Goal: Task Accomplishment & Management: Manage account settings

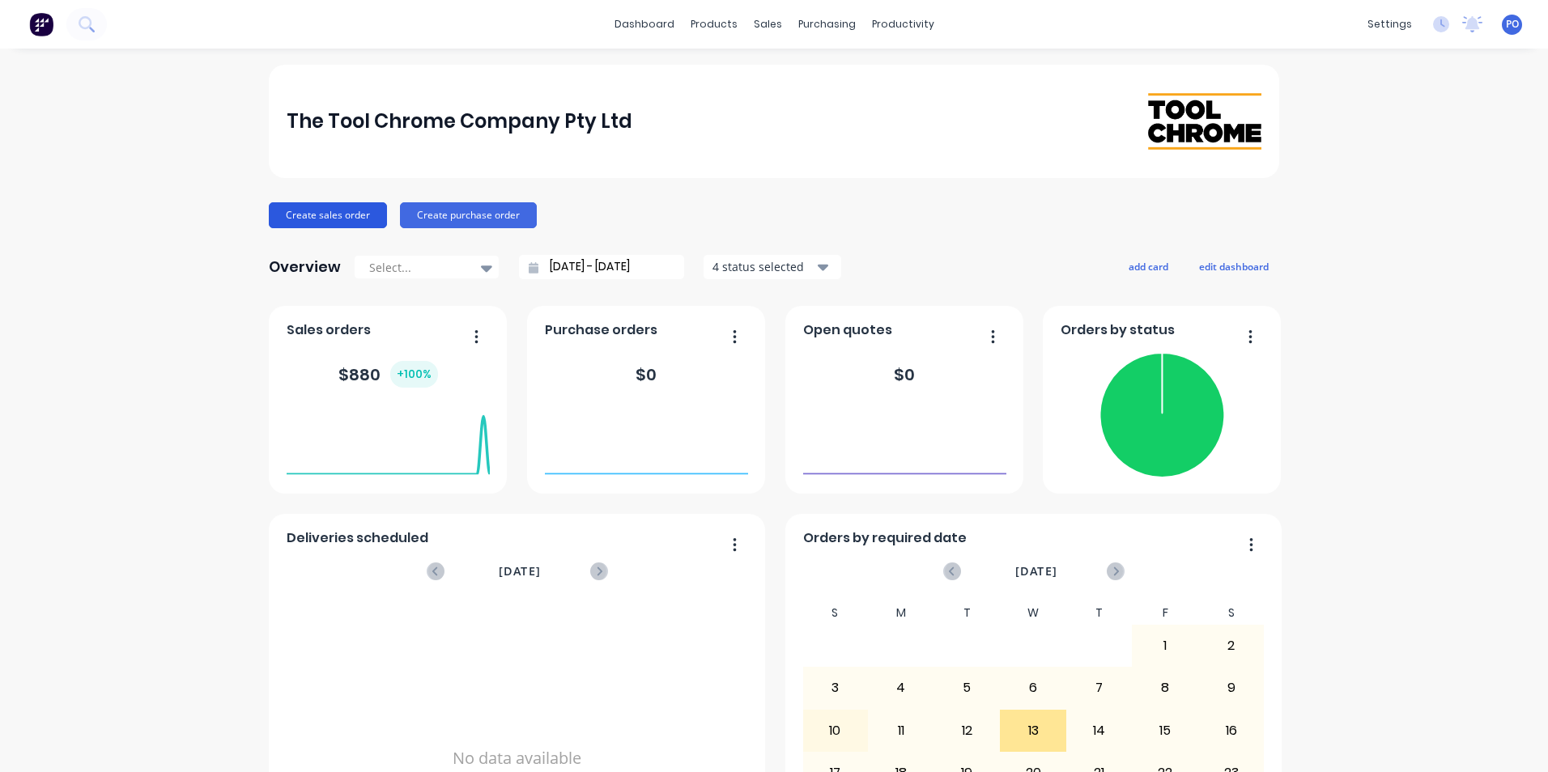
click at [321, 211] on button "Create sales order" at bounding box center [328, 215] width 118 height 26
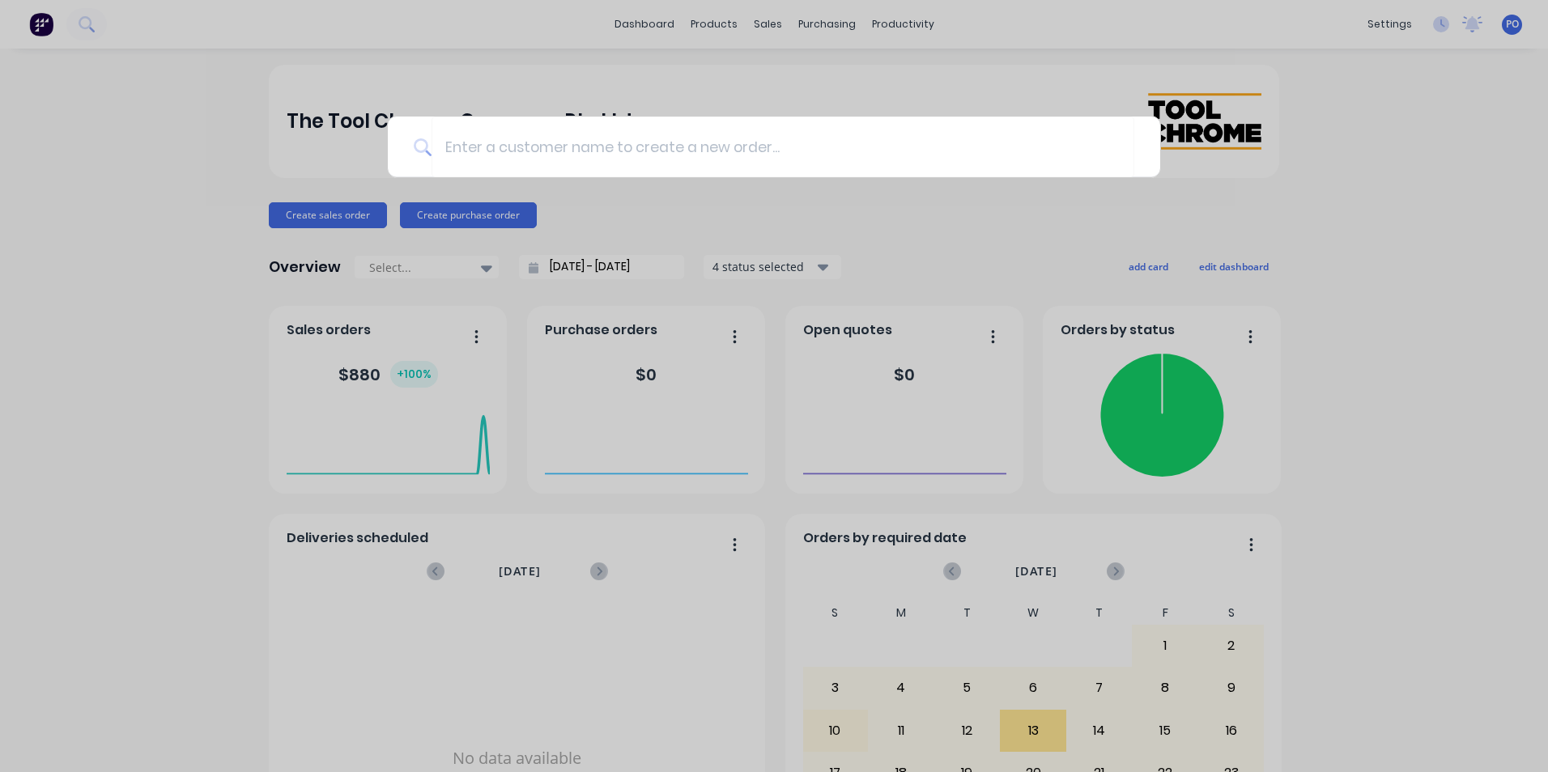
click at [1028, 69] on div at bounding box center [774, 386] width 1548 height 772
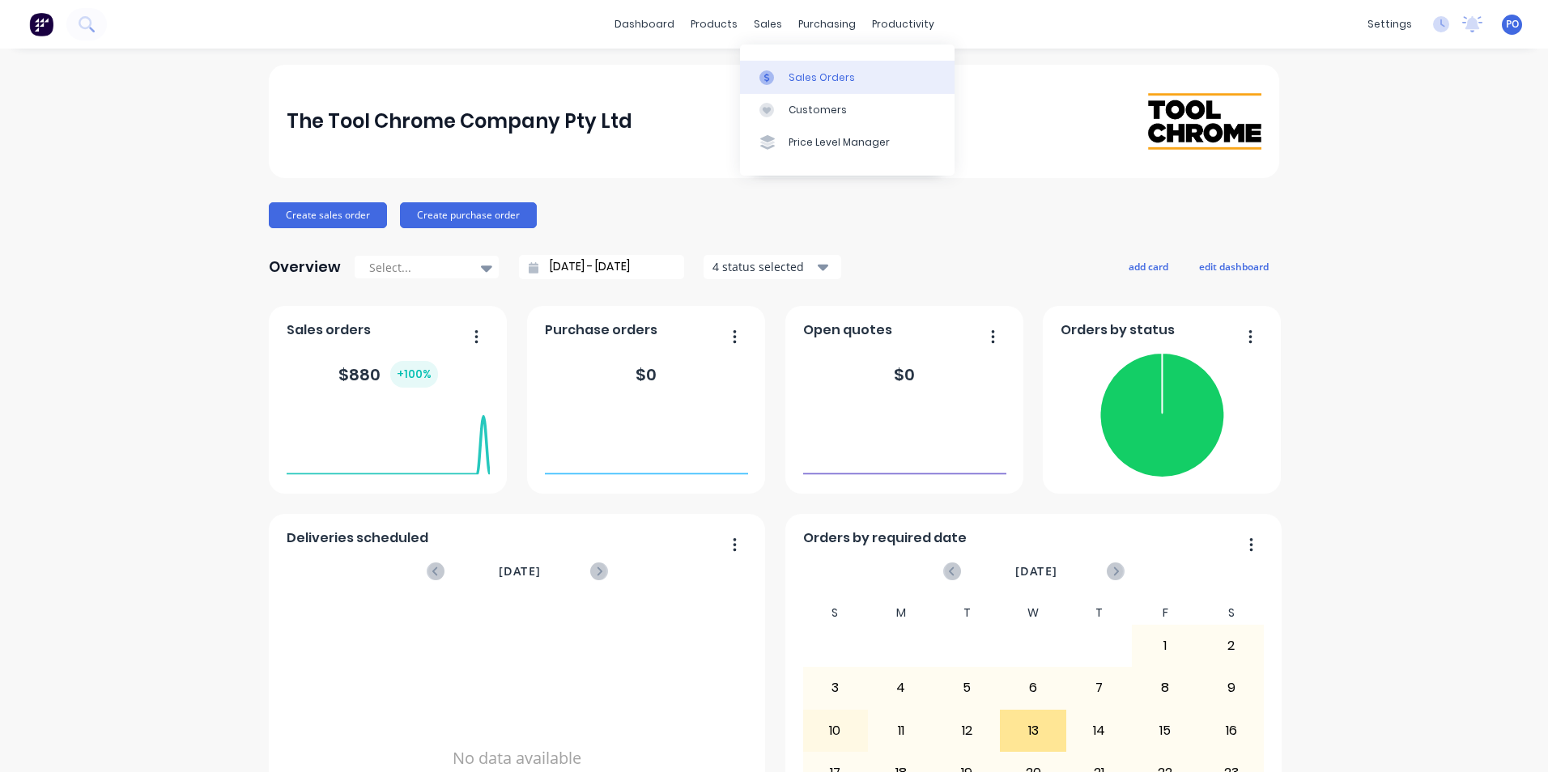
click at [816, 81] on div "Sales Orders" at bounding box center [821, 77] width 66 height 15
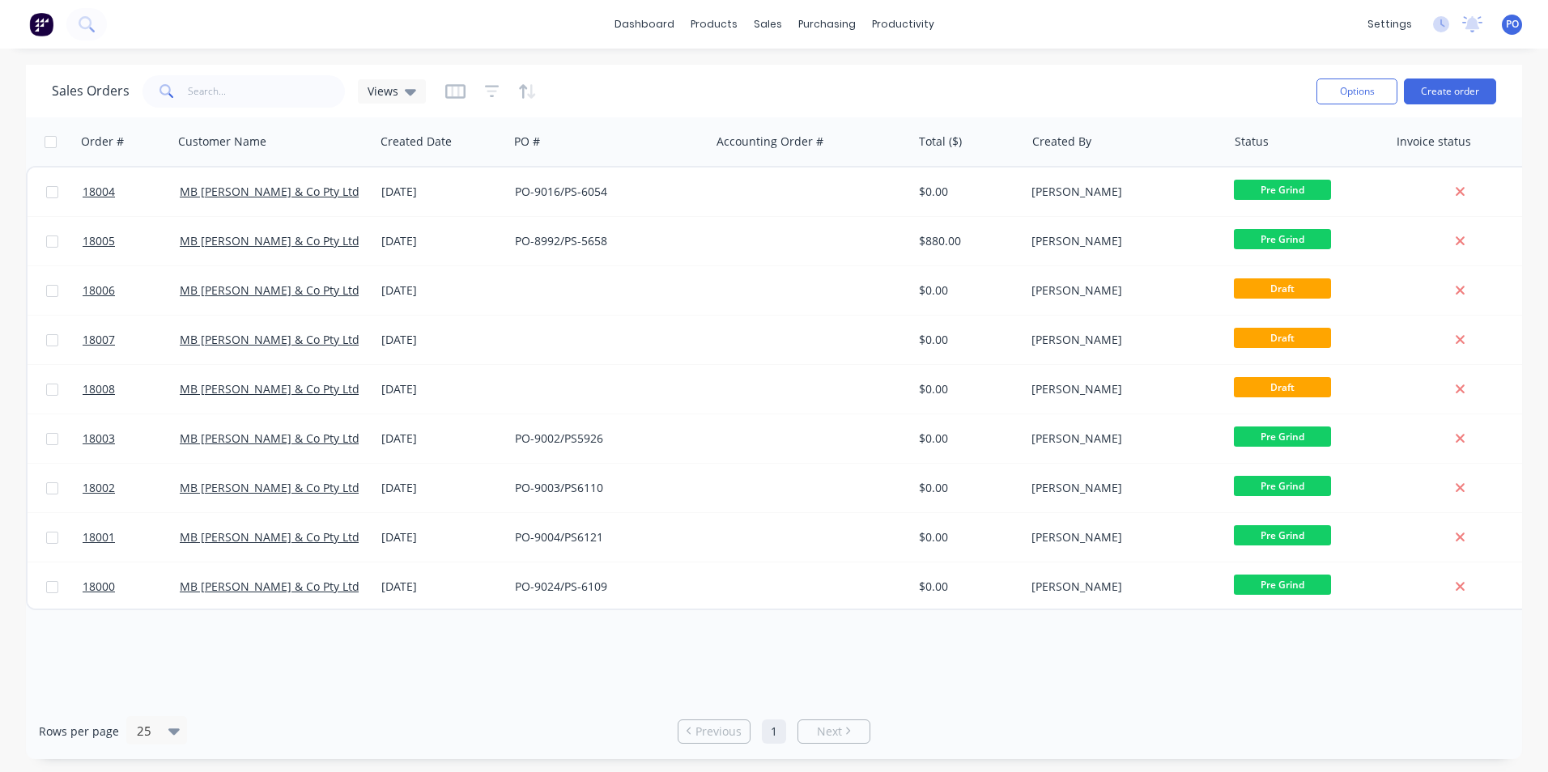
click at [49, 147] on input "checkbox" at bounding box center [51, 142] width 12 height 12
checkbox input "true"
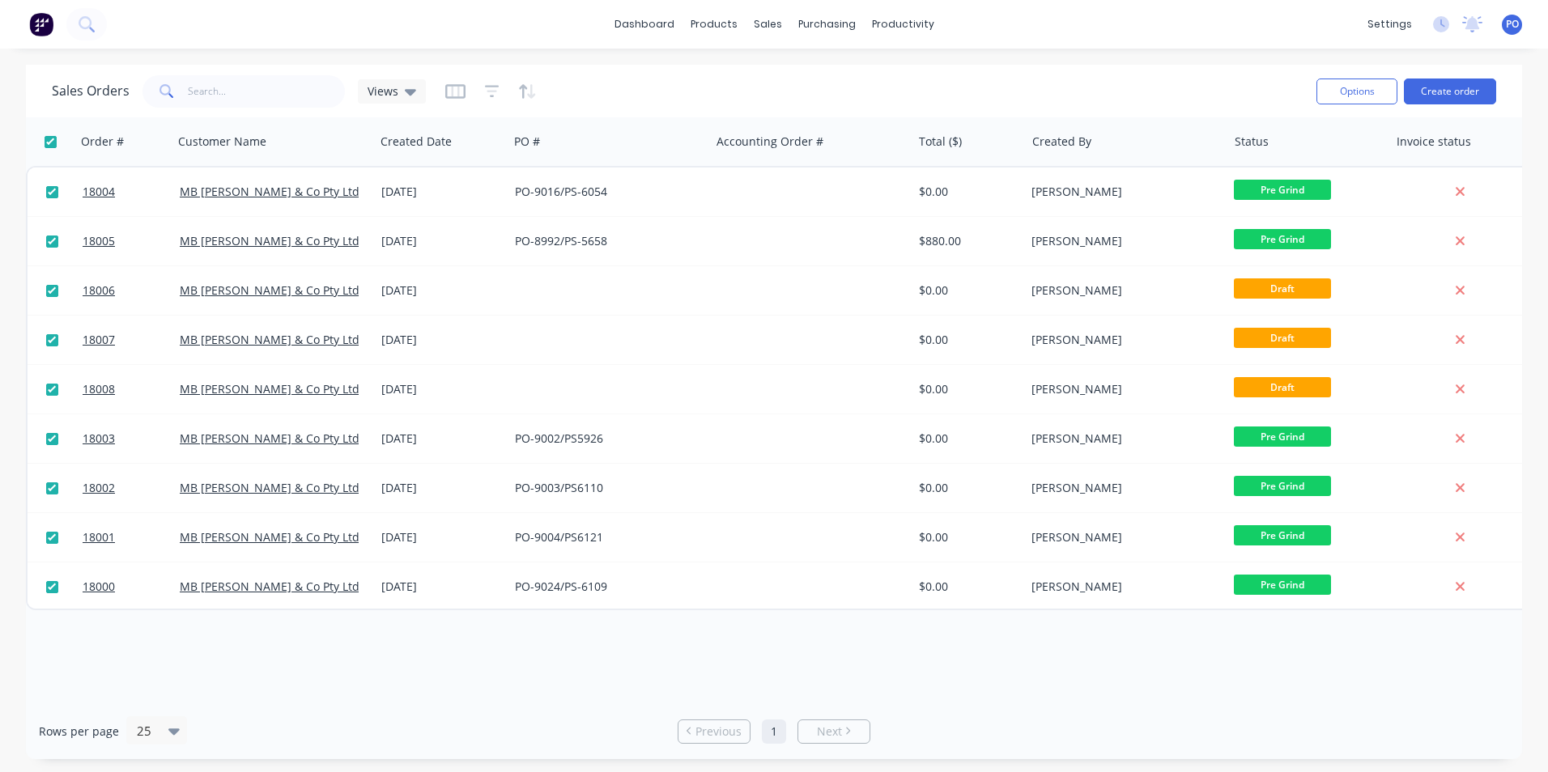
checkbox input "true"
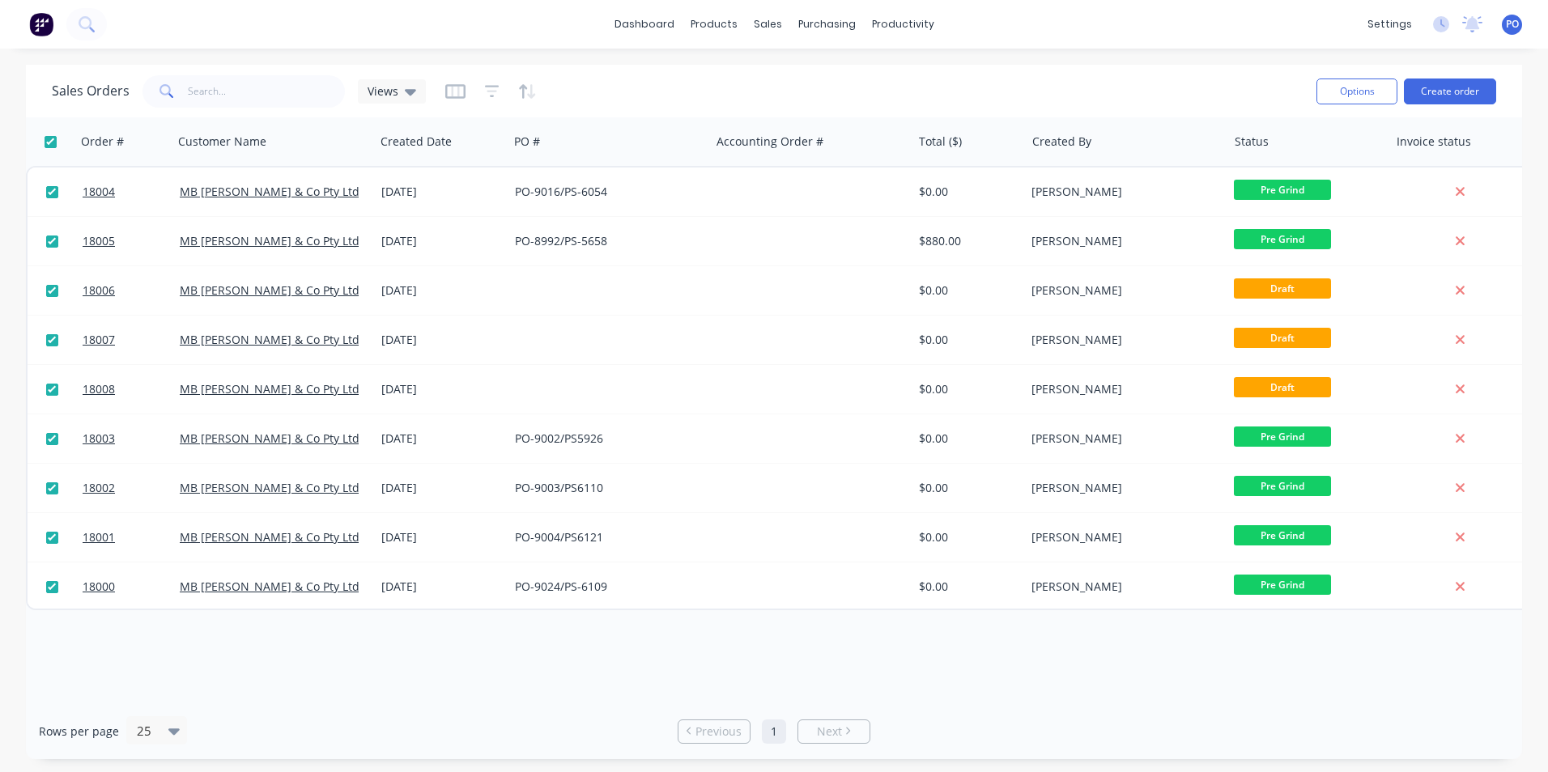
checkbox input "true"
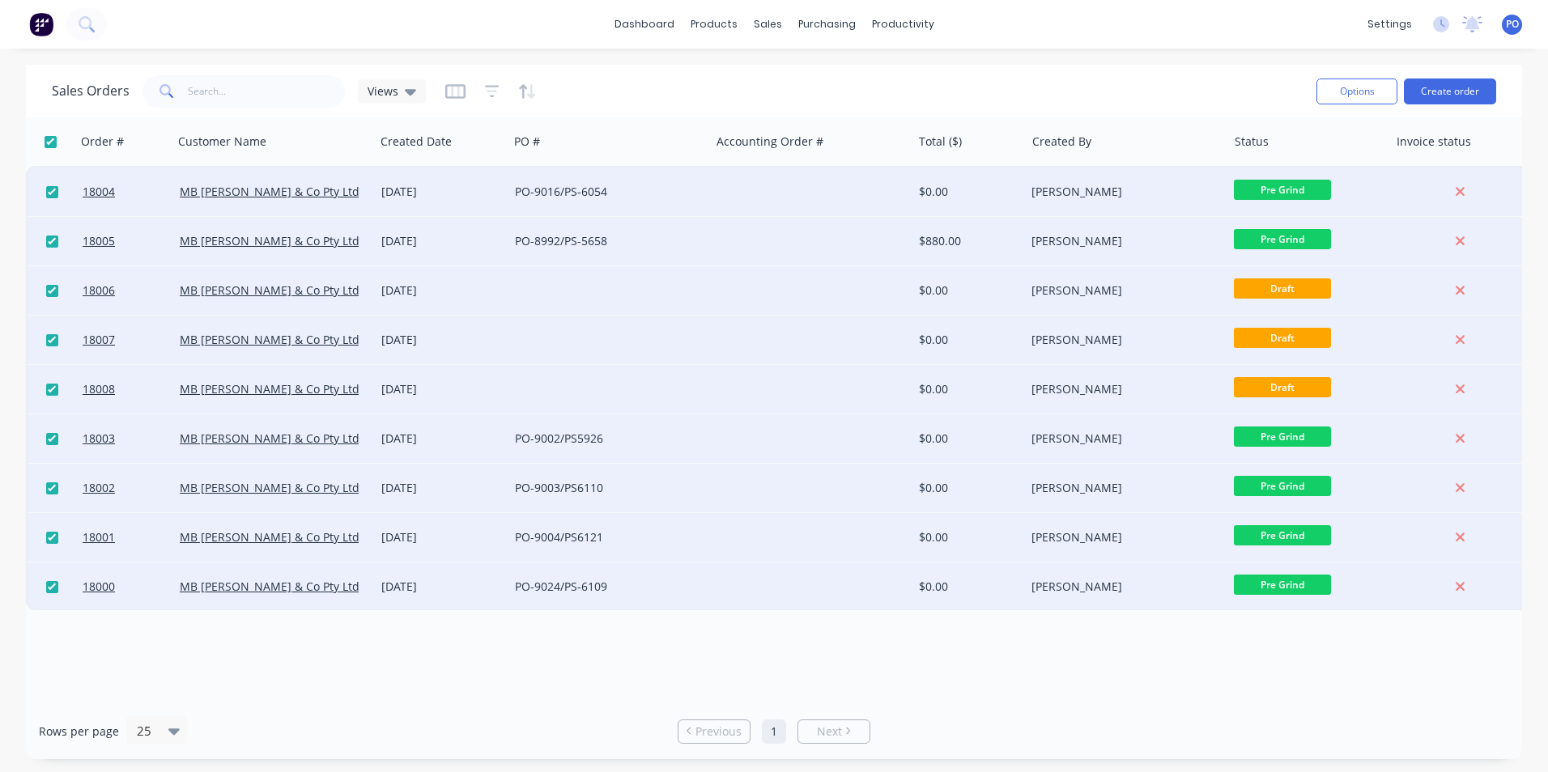
click at [49, 147] on input "checkbox" at bounding box center [51, 142] width 12 height 12
checkbox input "false"
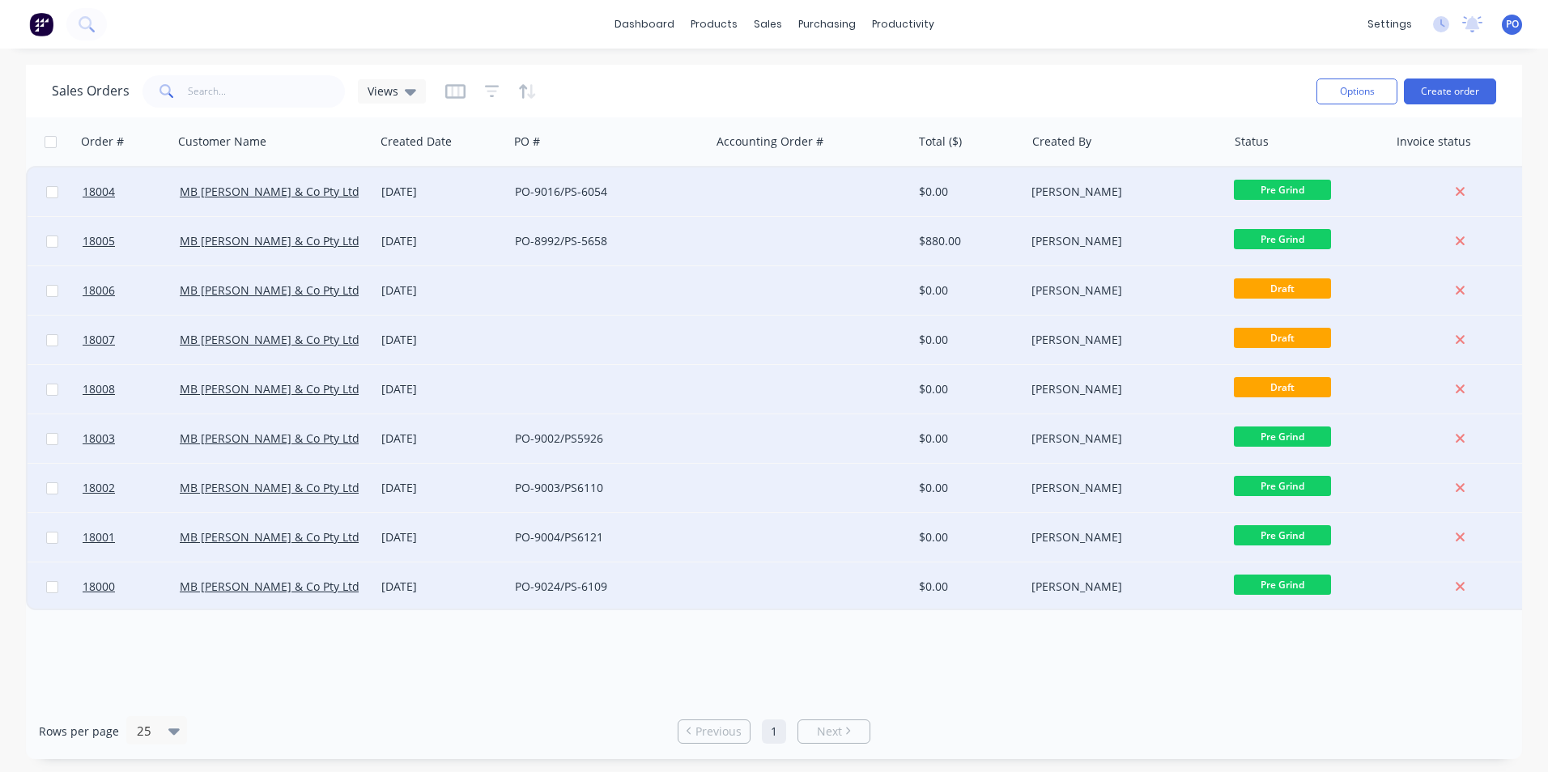
checkbox input "false"
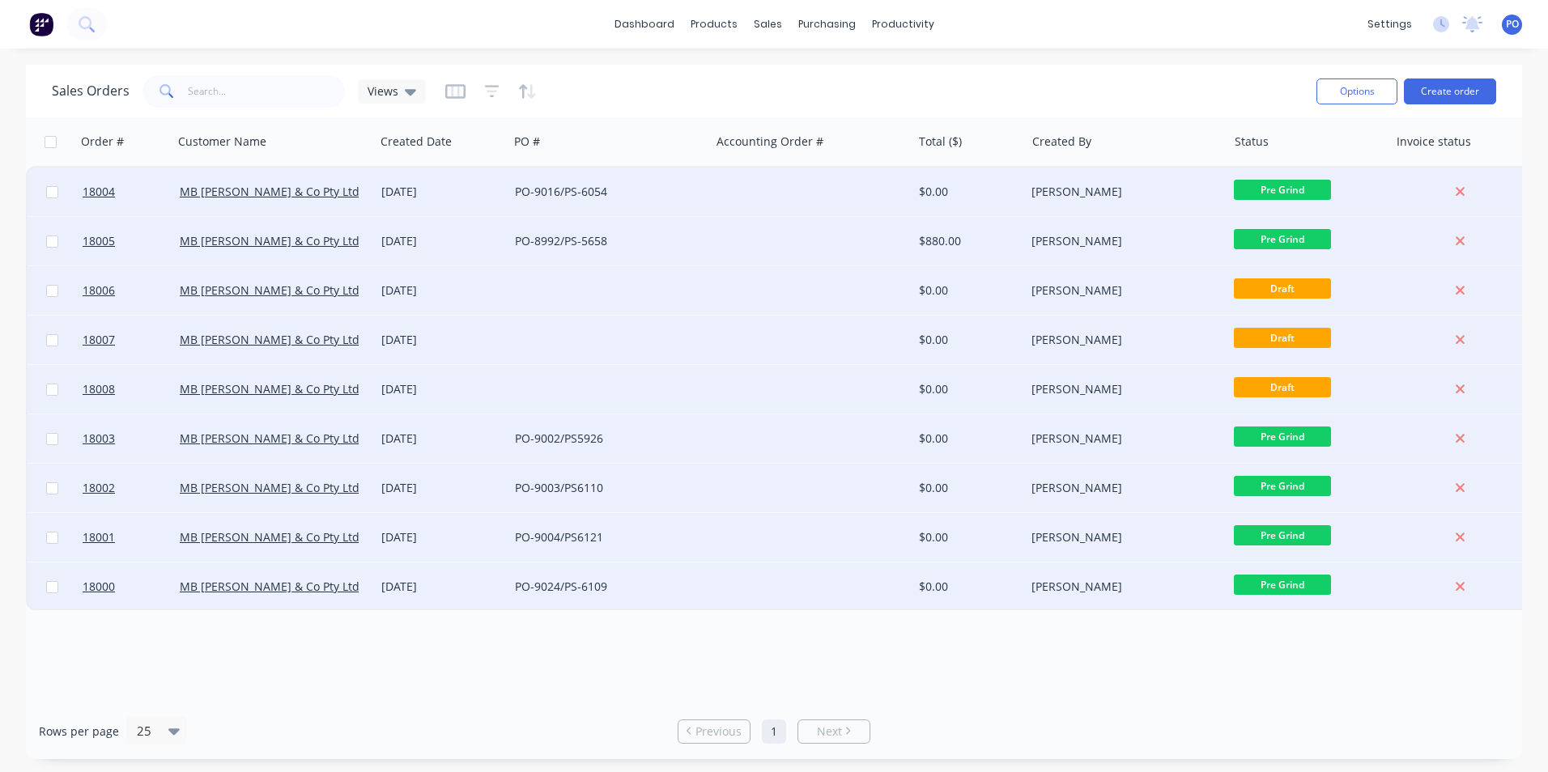
checkbox input "false"
